Goal: Task Accomplishment & Management: Use online tool/utility

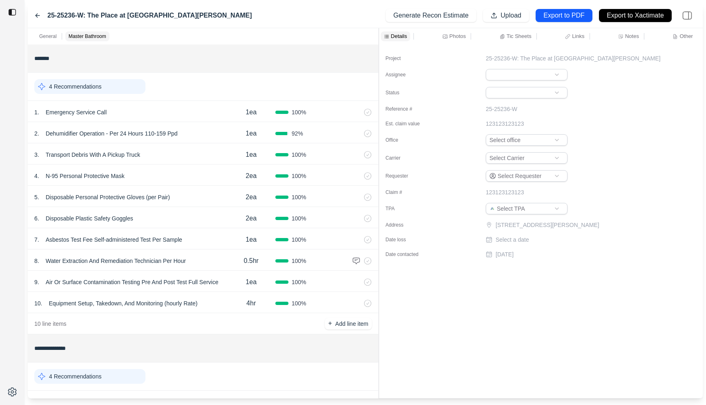
scroll to position [154, 0]
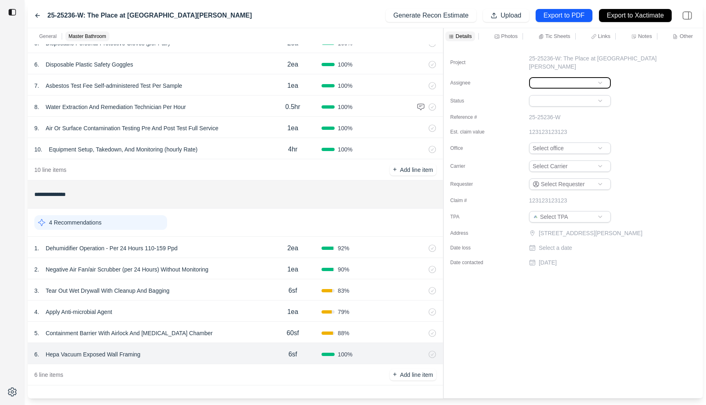
click at [442, 55] on div "**********" at bounding box center [365, 213] width 675 height 371
click at [579, 330] on div "Project 25-25236-W: The Place at El Prado Assignee Status Reference # 25-25236-…" at bounding box center [573, 222] width 259 height 354
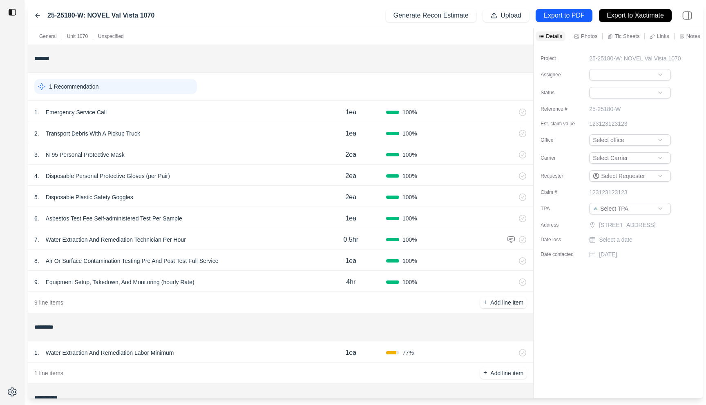
click at [266, 18] on div "25-25180-W: NOVEL Val Vista 1070 Generate Recon Estimate Upload Export to PDF E…" at bounding box center [365, 15] width 675 height 25
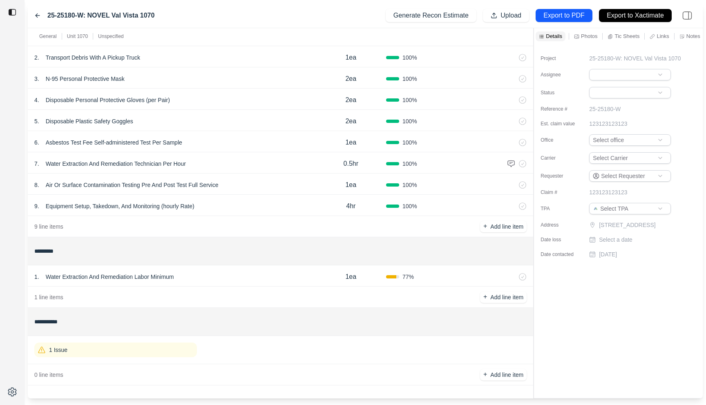
click at [205, 275] on div "1 . Water Extraction And Remediation Labor Minimum" at bounding box center [175, 276] width 282 height 11
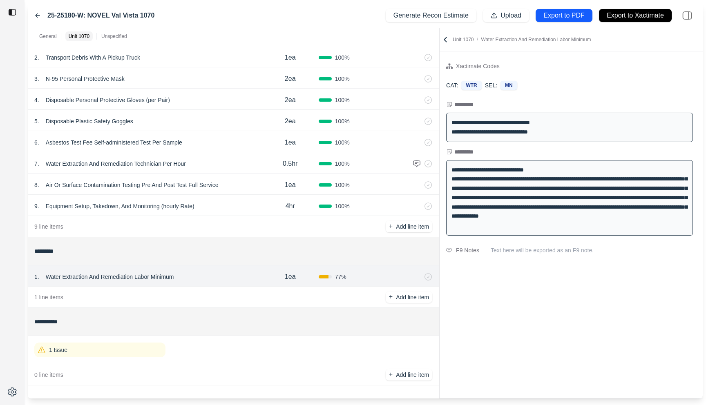
click at [439, 90] on div at bounding box center [439, 213] width 0 height 371
click at [37, 15] on icon at bounding box center [37, 15] width 7 height 7
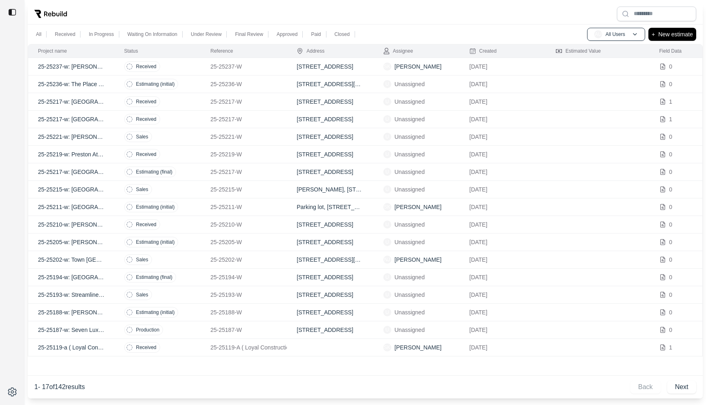
click at [179, 65] on td "Received" at bounding box center [157, 67] width 86 height 18
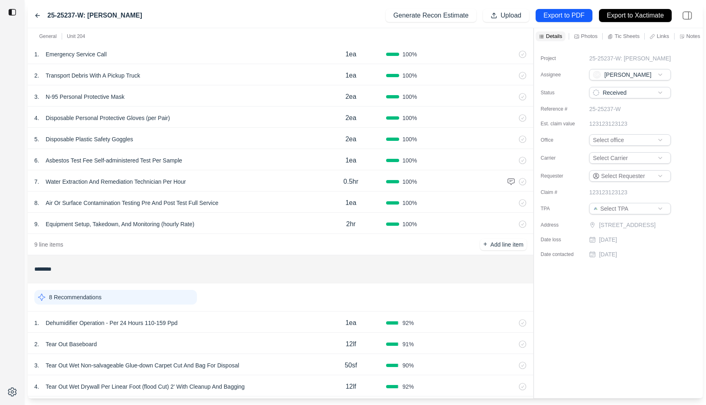
scroll to position [112, 0]
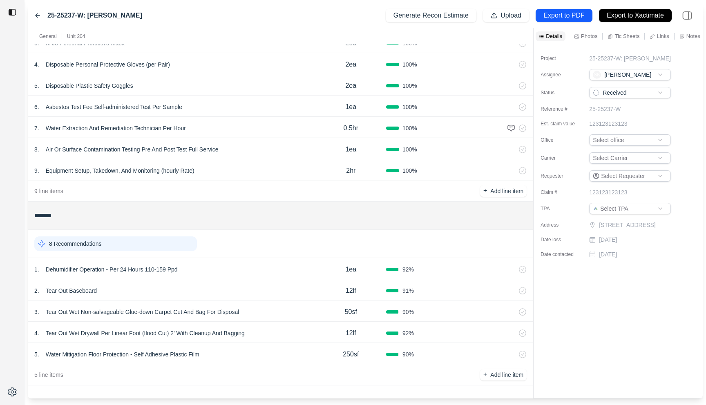
click at [250, 263] on div "1 . Dehumidifier Operation - Per 24 Hours 110-159 Ppd 1ea 92 %" at bounding box center [281, 268] width 506 height 21
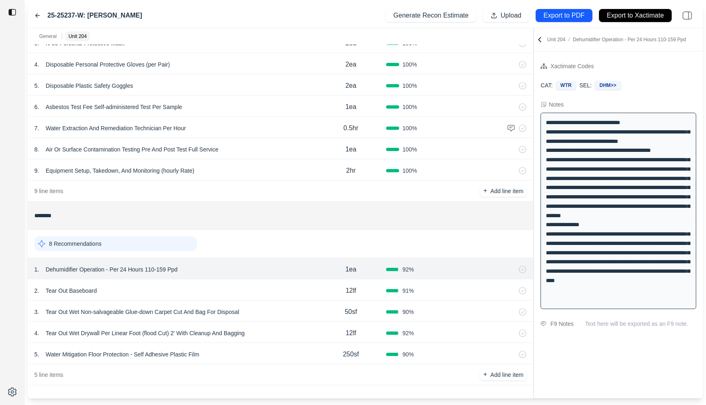
click at [256, 284] on div "2 . Tear Out Baseboard 12lf 91 %" at bounding box center [281, 290] width 506 height 21
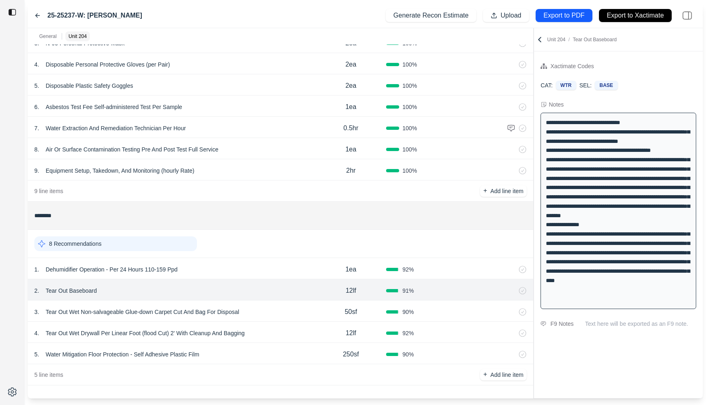
click at [272, 305] on div "3 . Tear Out Wet Non-salvageable Glue-down Carpet Cut And Bag For Disposal 50sf…" at bounding box center [281, 311] width 506 height 21
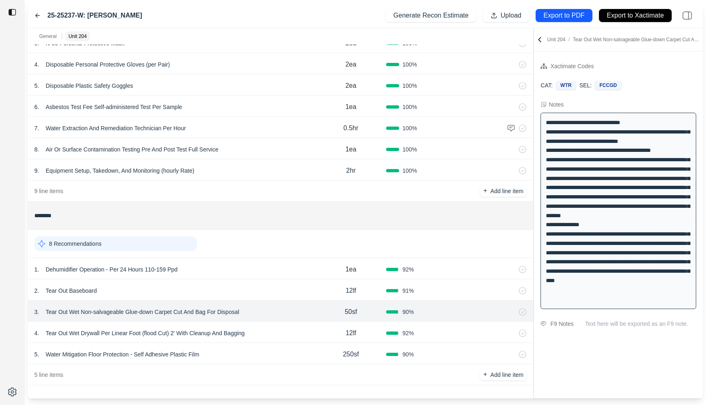
click at [275, 334] on div "4 . Tear Out Wet Drywall Per Linear Foot (flood Cut) 2' With Cleanup And Bagging" at bounding box center [175, 333] width 282 height 11
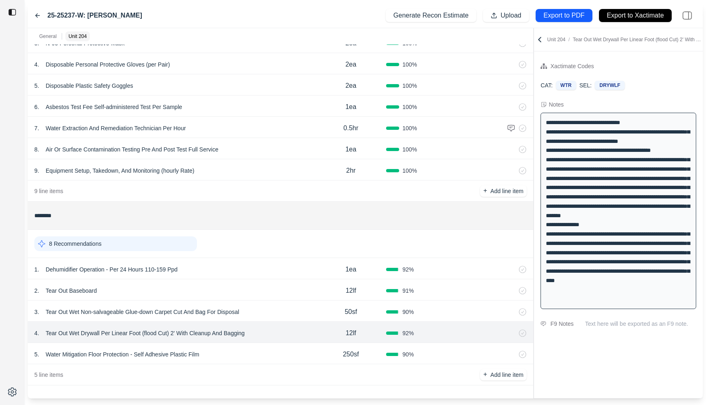
click at [274, 360] on div "5 . Water Mitigation Floor Protection - Self Adhesive Plastic Film" at bounding box center [175, 354] width 282 height 11
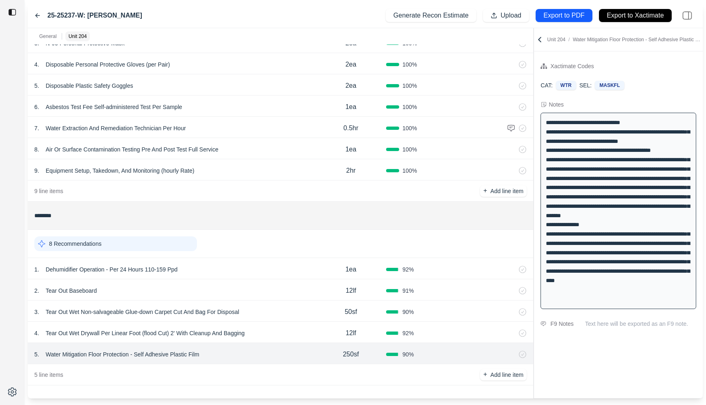
click at [540, 37] on icon at bounding box center [540, 40] width 8 height 8
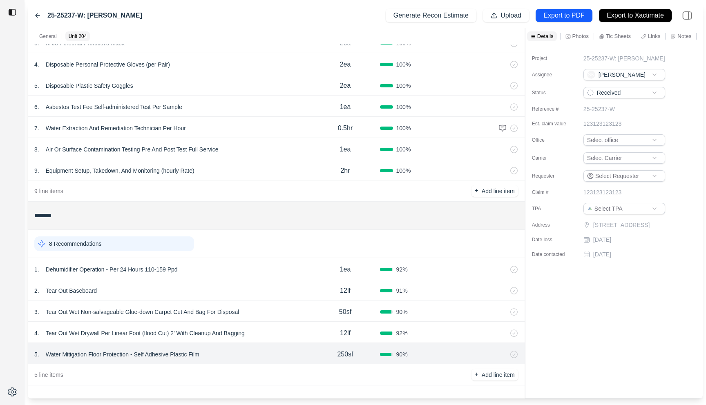
click at [450, 38] on div "General Unit 204 ******* 1 Recommendation 1 . Emergency Service Call 1ea 100 % …" at bounding box center [365, 213] width 675 height 371
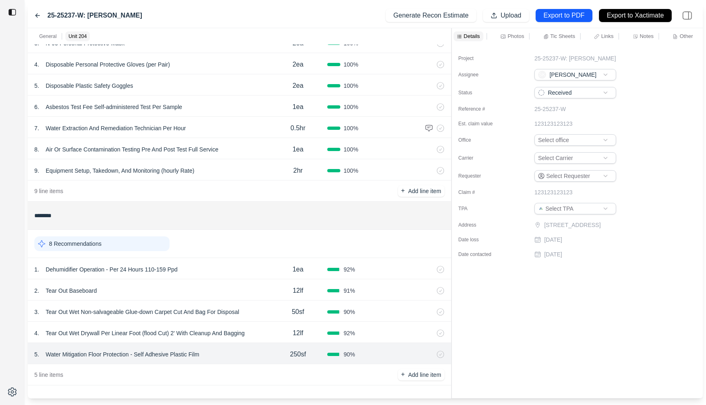
click at [231, 271] on div "1 . Dehumidifier Operation - Per 24 Hours 110-159 Ppd" at bounding box center [151, 269] width 235 height 11
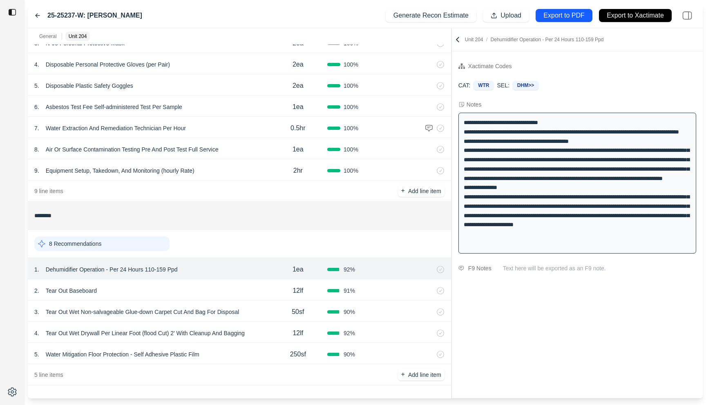
scroll to position [0, 0]
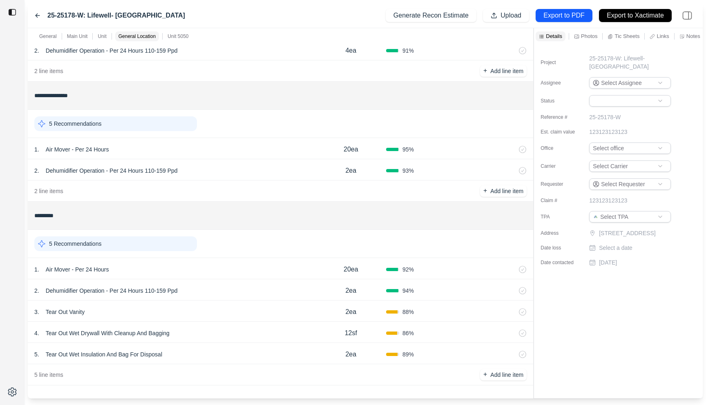
scroll to position [74, 0]
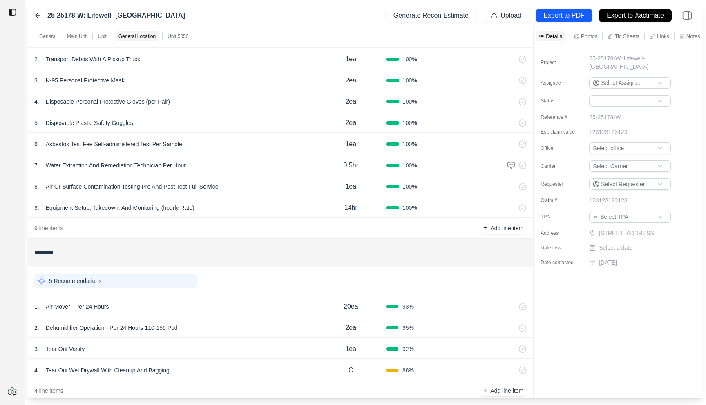
click at [37, 16] on icon at bounding box center [38, 16] width 4 height 4
